Goal: Navigation & Orientation: Find specific page/section

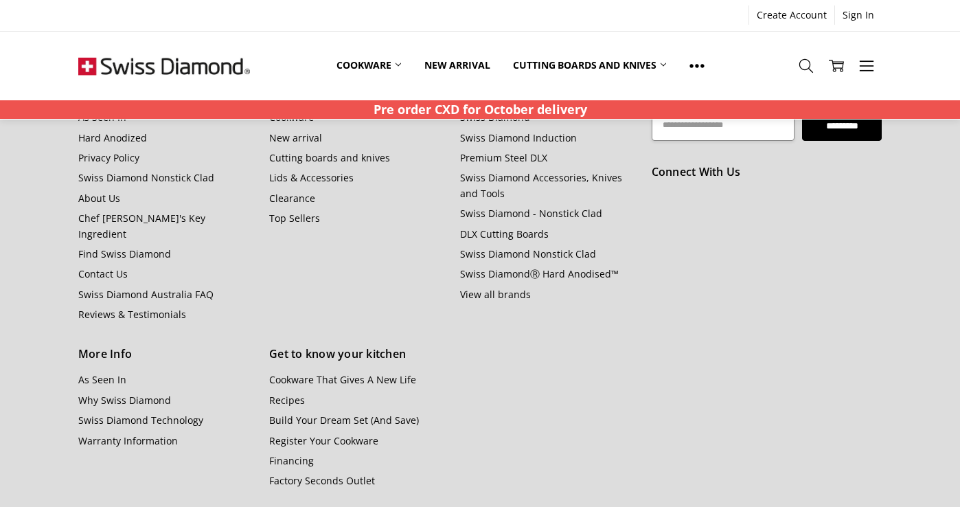
scroll to position [1611, 0]
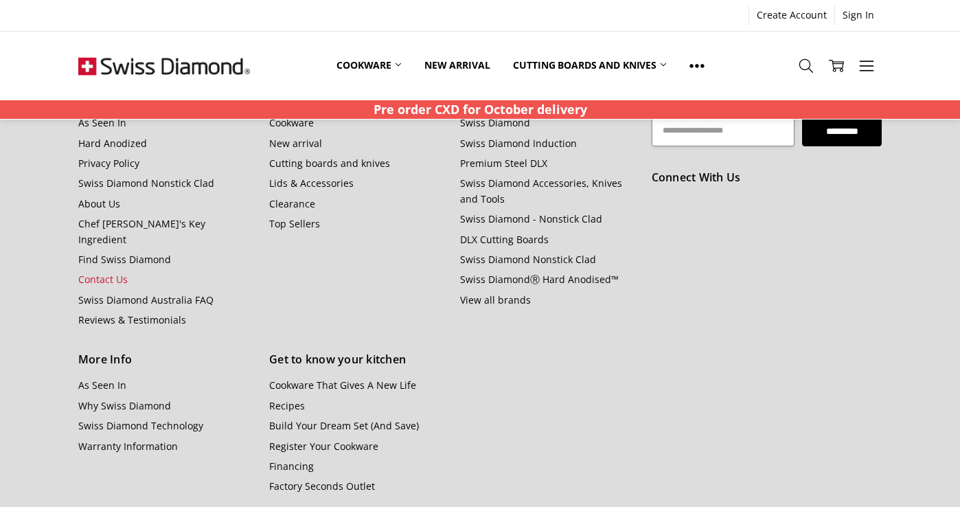
click at [109, 273] on link "Contact Us" at bounding box center [102, 279] width 49 height 13
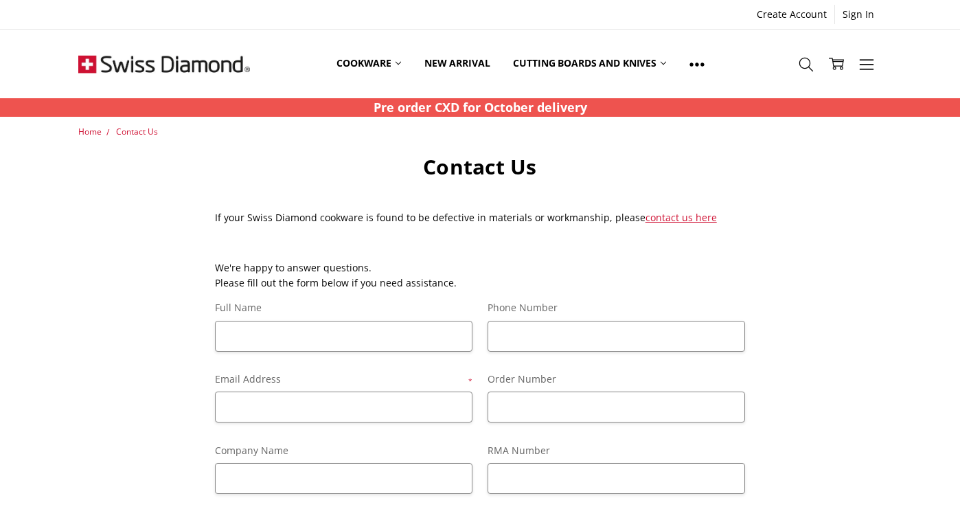
click at [162, 68] on img at bounding box center [164, 64] width 172 height 69
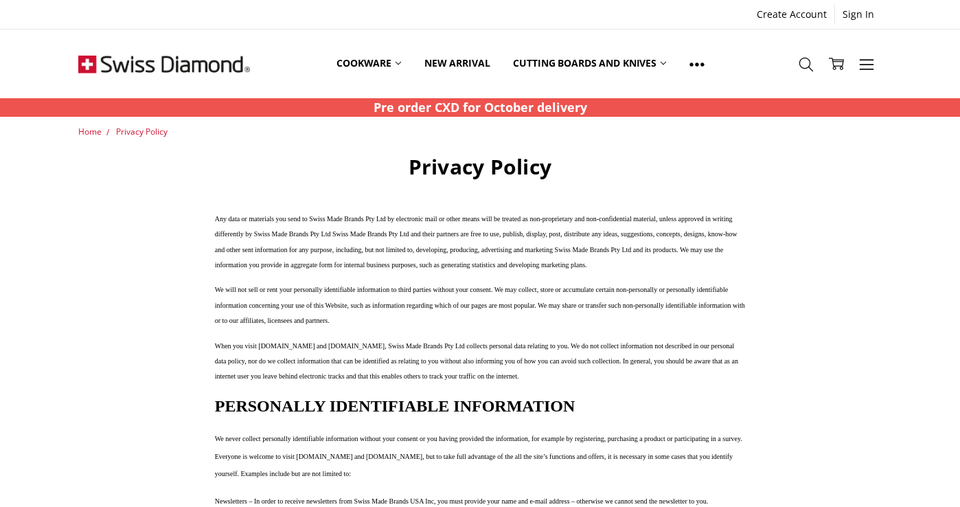
click at [409, 380] on span "When you visit SwissDiamond.com.au and SwissDiamond.com, Swiss Made Brands Pty …" at bounding box center [477, 361] width 524 height 38
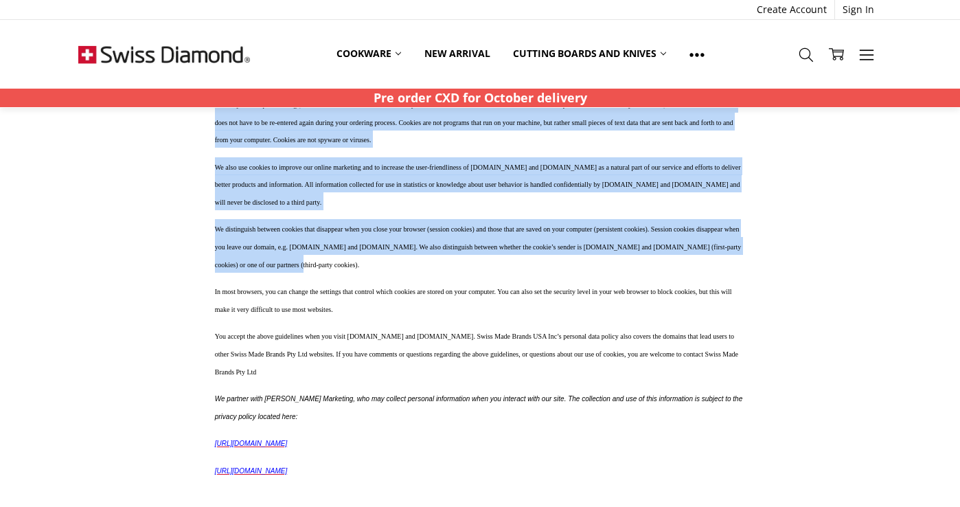
scroll to position [856, 0]
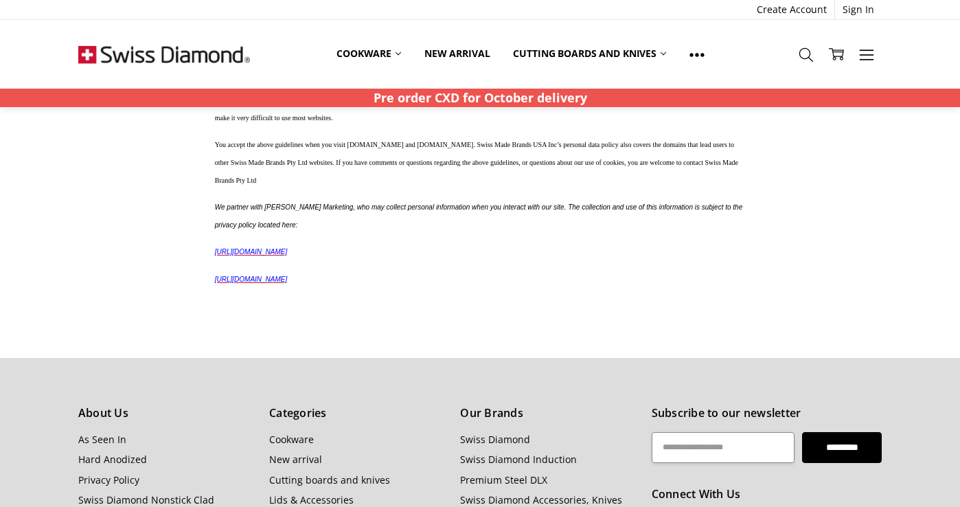
drag, startPoint x: 412, startPoint y: 157, endPoint x: 520, endPoint y: 380, distance: 248.3
copy div "Privacy Policy Any data or materials you send to Swiss Made Brands Pty Ltd by e…"
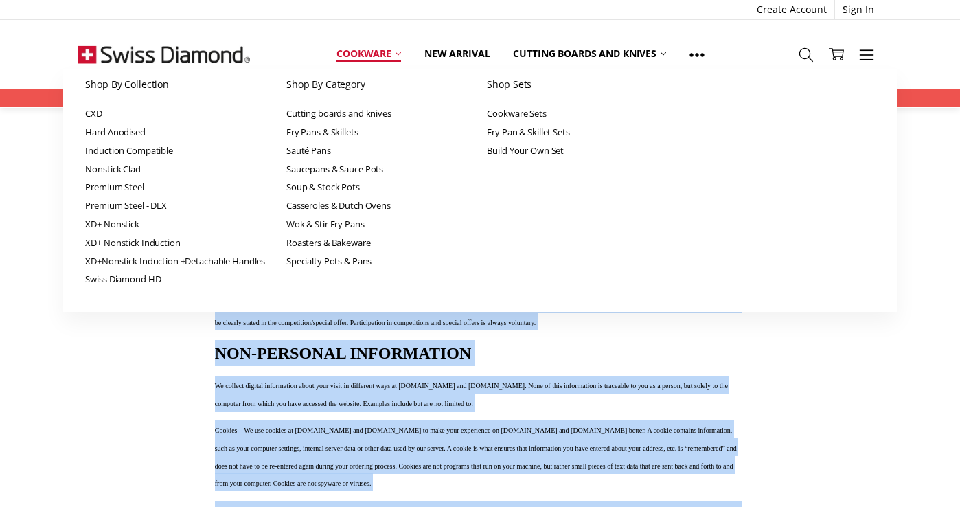
scroll to position [317, 0]
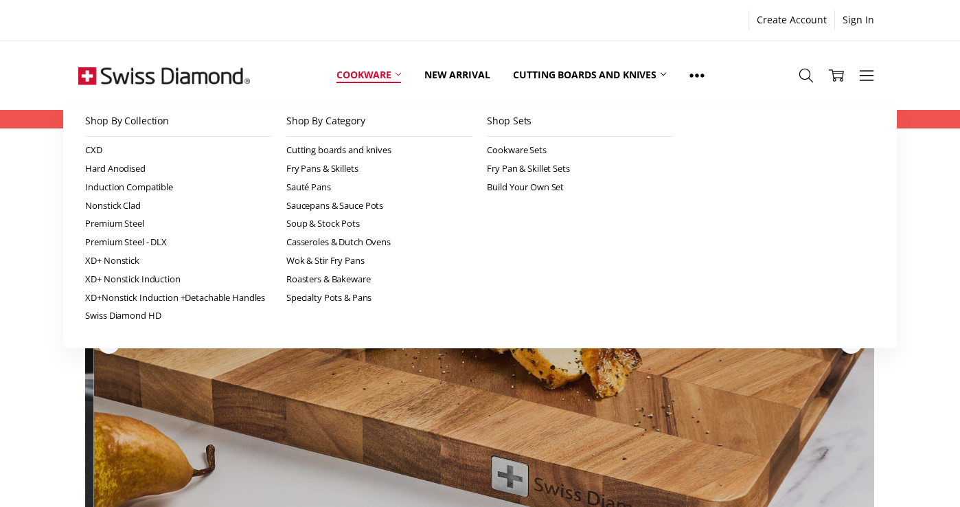
click at [365, 69] on link "Cookware" at bounding box center [369, 75] width 88 height 61
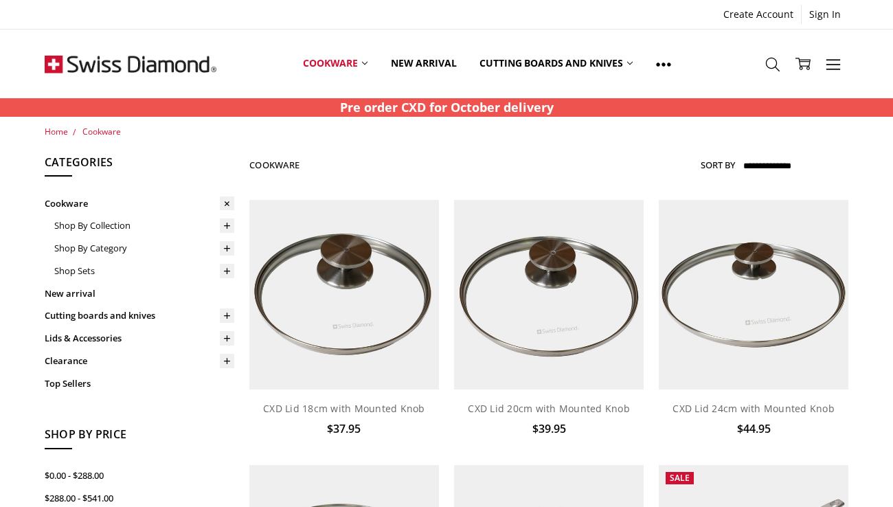
click at [177, 61] on img at bounding box center [131, 64] width 172 height 69
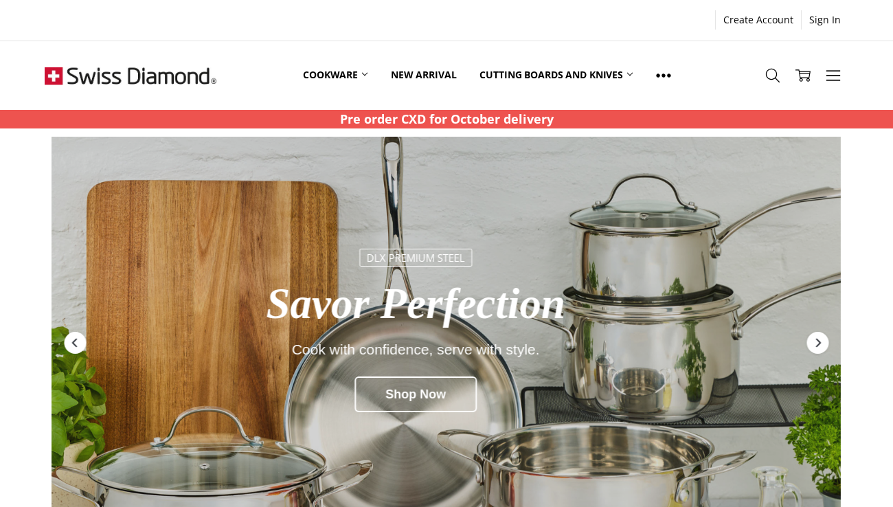
drag, startPoint x: 554, startPoint y: 122, endPoint x: 339, endPoint y: 115, distance: 215.2
click at [340, 115] on strong "Pre order CXD for October delivery" at bounding box center [447, 119] width 214 height 16
copy strong "Pre order CXD for October delivery"
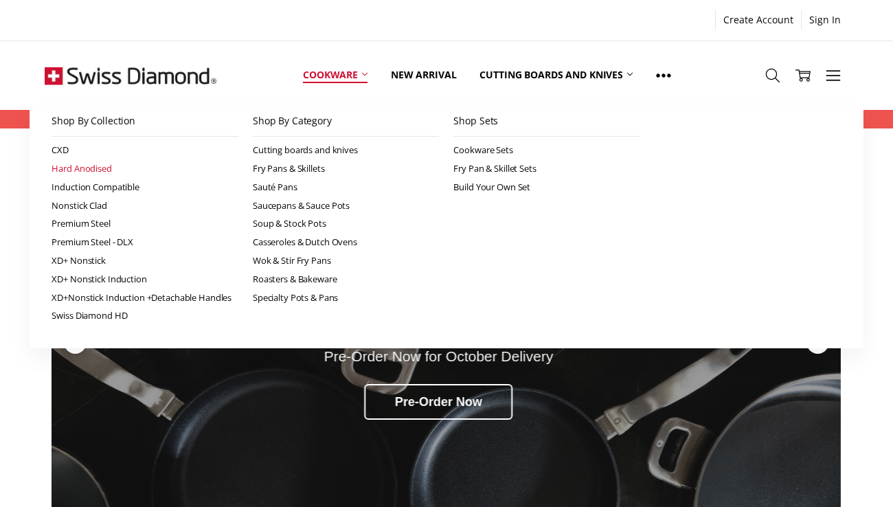
click at [104, 173] on link "Hard Anodised" at bounding box center [145, 168] width 187 height 19
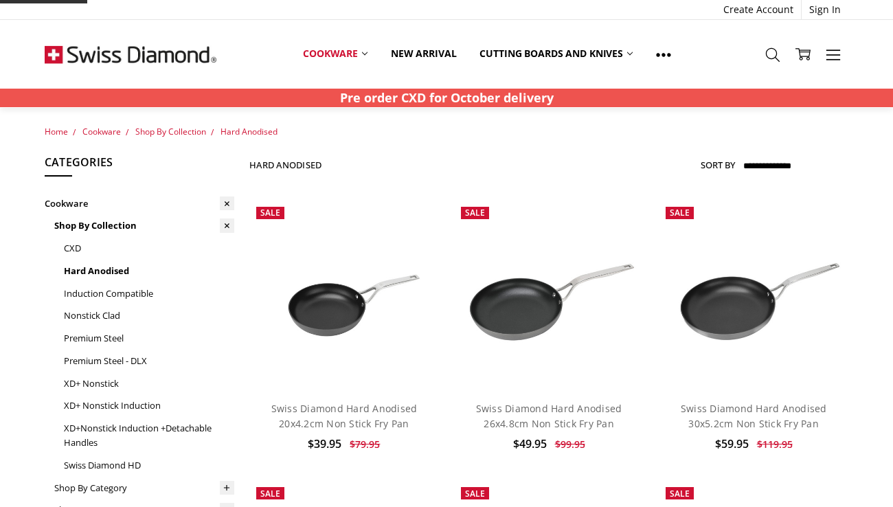
scroll to position [379, 0]
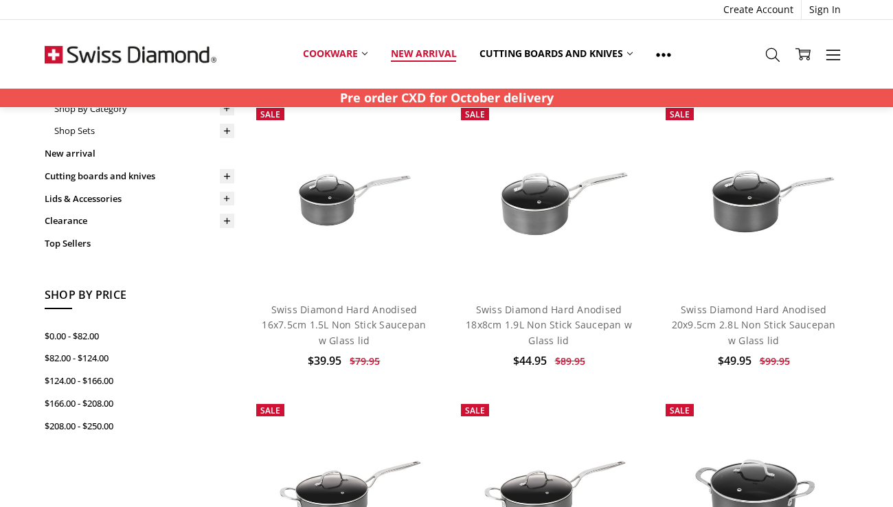
click at [440, 49] on link "New arrival" at bounding box center [423, 53] width 89 height 30
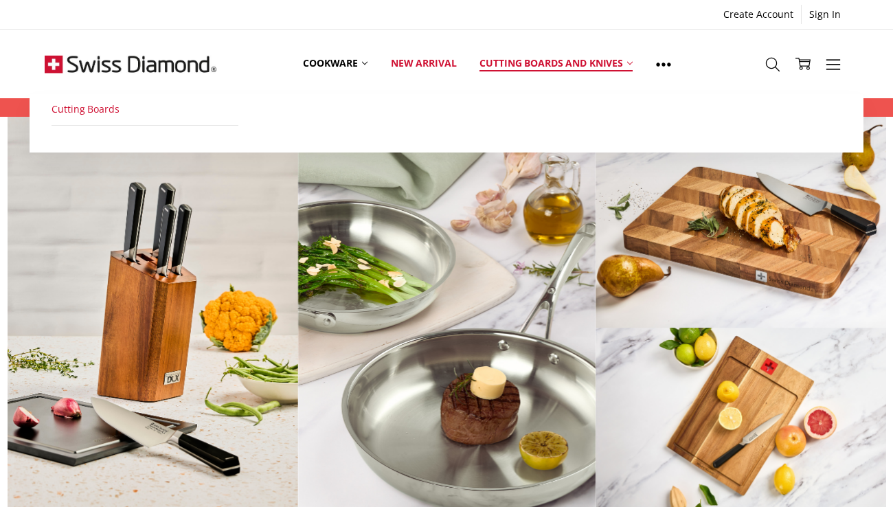
click at [96, 111] on link "Cutting Boards" at bounding box center [145, 109] width 187 height 31
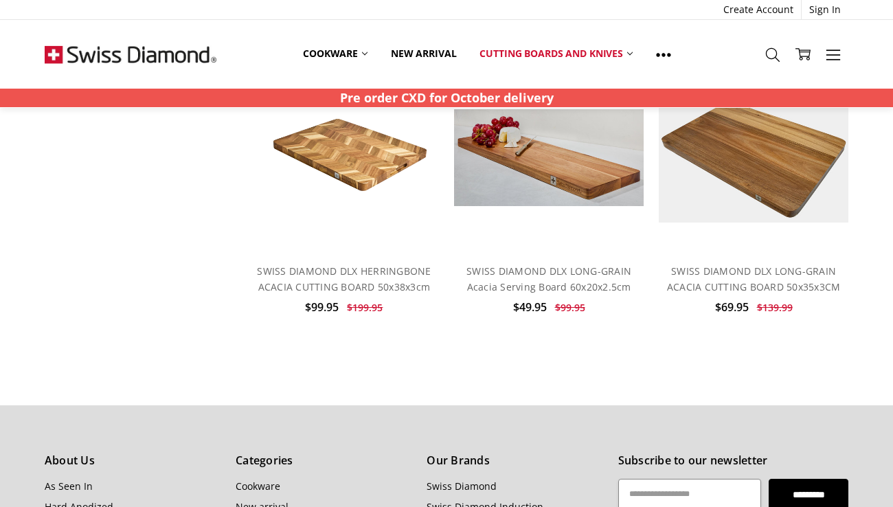
scroll to position [718, 0]
